Goal: Find specific page/section: Find specific page/section

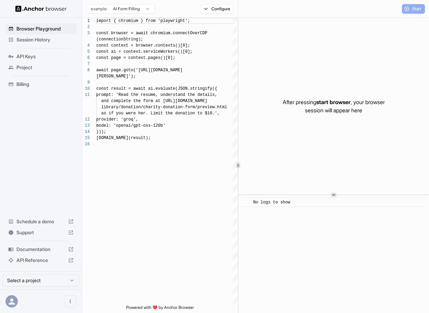
scroll to position [49, 0]
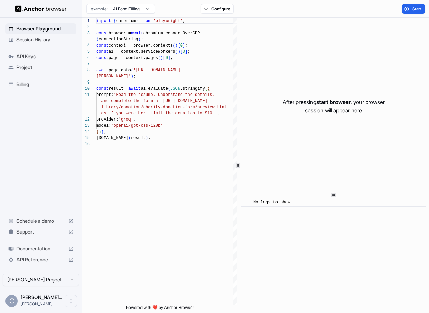
click at [45, 41] on span "Session History" at bounding box center [44, 39] width 57 height 7
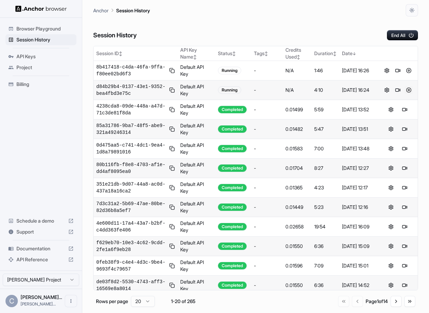
click at [408, 91] on button at bounding box center [408, 90] width 8 height 8
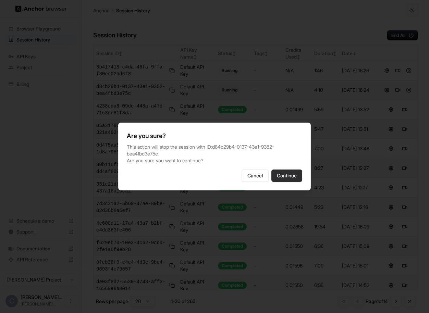
click at [291, 169] on button "Continue" at bounding box center [286, 175] width 31 height 12
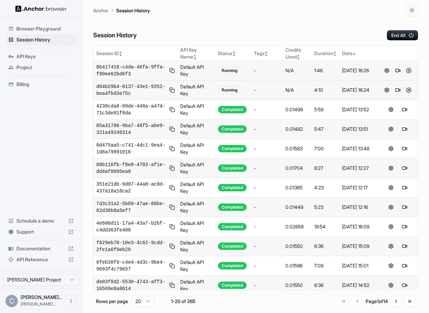
click at [405, 71] on button at bounding box center [408, 70] width 8 height 8
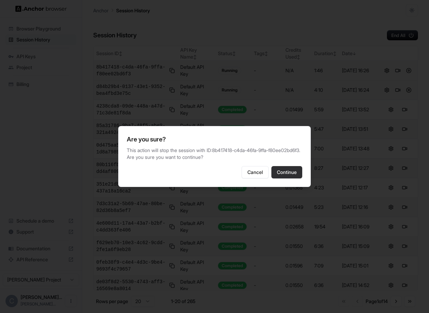
click at [293, 168] on button "Continue" at bounding box center [286, 172] width 31 height 12
